Goal: Information Seeking & Learning: Learn about a topic

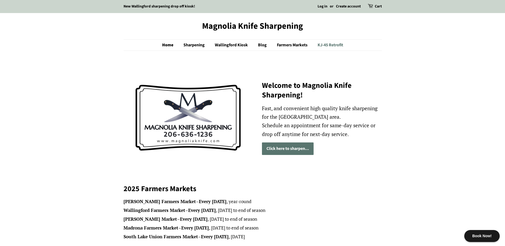
click at [249, 44] on link "KJ-45 Retrofit" at bounding box center [329, 45] width 30 height 11
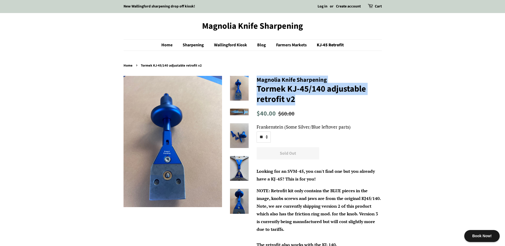
drag, startPoint x: 271, startPoint y: 79, endPoint x: 296, endPoint y: 95, distance: 30.0
drag, startPoint x: 296, startPoint y: 95, endPoint x: 305, endPoint y: 100, distance: 10.5
click at [305, 100] on h1 "Tormek KJ-45/140 adjustable retrofit v2" at bounding box center [319, 94] width 125 height 21
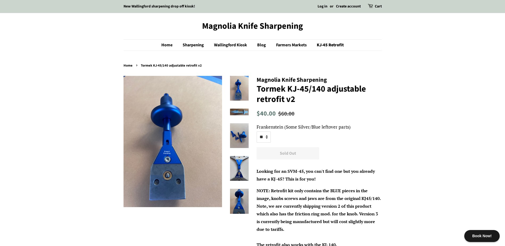
click at [327, 111] on div "Regular price $40.00 Sale price $60.00 Unit price / per" at bounding box center [319, 113] width 125 height 11
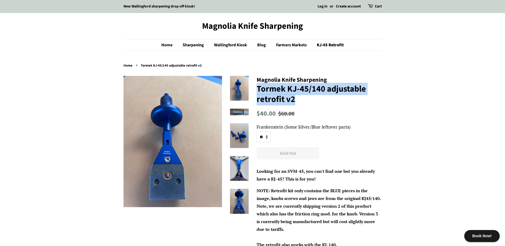
drag, startPoint x: 297, startPoint y: 102, endPoint x: 256, endPoint y: 91, distance: 43.1
drag, startPoint x: 256, startPoint y: 91, endPoint x: 261, endPoint y: 91, distance: 5.6
copy h1 "Tormek KJ-45/140 adjustable retrofit v2"
click at [191, 44] on link "Sharpening" at bounding box center [194, 45] width 31 height 11
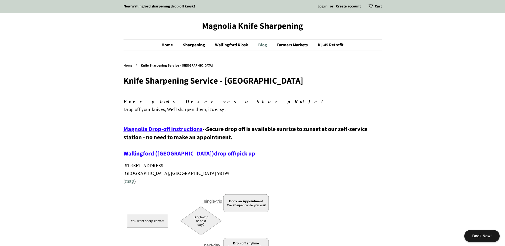
click at [262, 45] on link "Blog" at bounding box center [263, 45] width 18 height 11
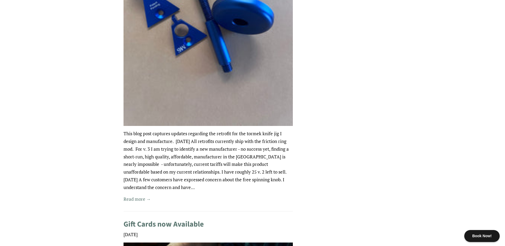
scroll to position [559, 0]
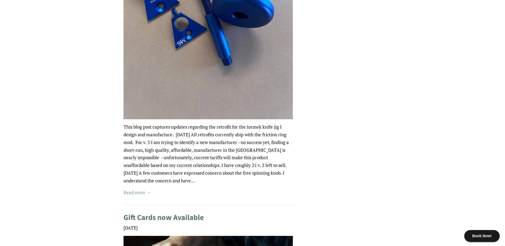
click at [133, 191] on link "Read more →" at bounding box center [137, 192] width 27 height 6
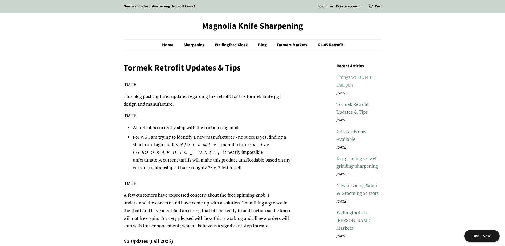
click at [353, 77] on link "Things we DON'T sharpen!" at bounding box center [354, 81] width 35 height 14
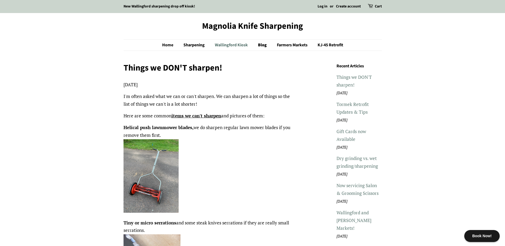
click at [224, 46] on link "Wallingford Kiosk" at bounding box center [232, 45] width 42 height 11
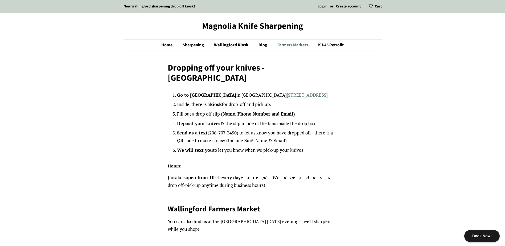
click at [287, 43] on link "Farmers Markets" at bounding box center [293, 45] width 40 height 11
